Goal: Book appointment/travel/reservation

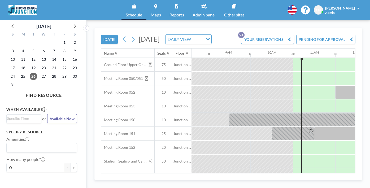
scroll to position [0, 345]
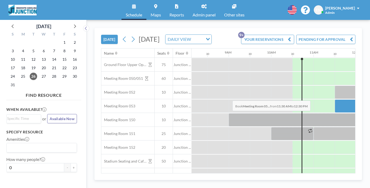
drag, startPoint x: 216, startPoint y: 86, endPoint x: 231, endPoint y: 88, distance: 15.0
click at [335, 99] on div at bounding box center [356, 105] width 42 height 13
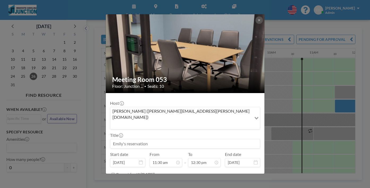
click at [197, 139] on input at bounding box center [185, 143] width 150 height 9
drag, startPoint x: 140, startPoint y: 111, endPoint x: 150, endPoint y: 111, distance: 10.3
click at [150, 139] on input "Webinar Sc" at bounding box center [185, 143] width 150 height 9
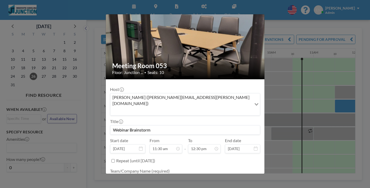
type input "Webinar Brainstorm"
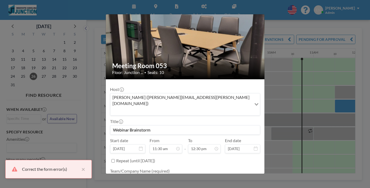
click at [178, 165] on ul "Team/Company Name (required) This field is required Meeting Purpose" at bounding box center [185, 187] width 150 height 45
click at [178, 175] on textarea at bounding box center [185, 179] width 150 height 9
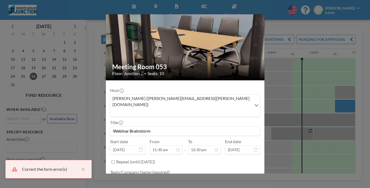
type textarea "Innovate"
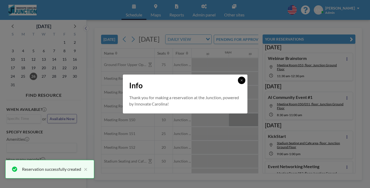
click at [238, 82] on button at bounding box center [241, 80] width 7 height 7
